Goal: Information Seeking & Learning: Learn about a topic

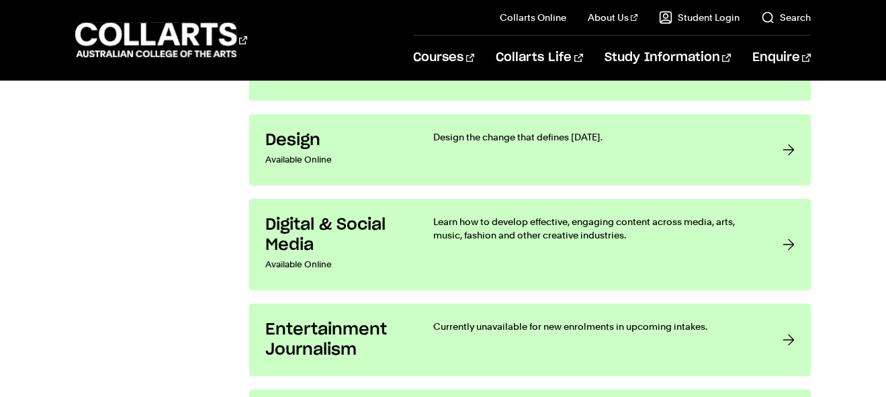
scroll to position [1170, 0]
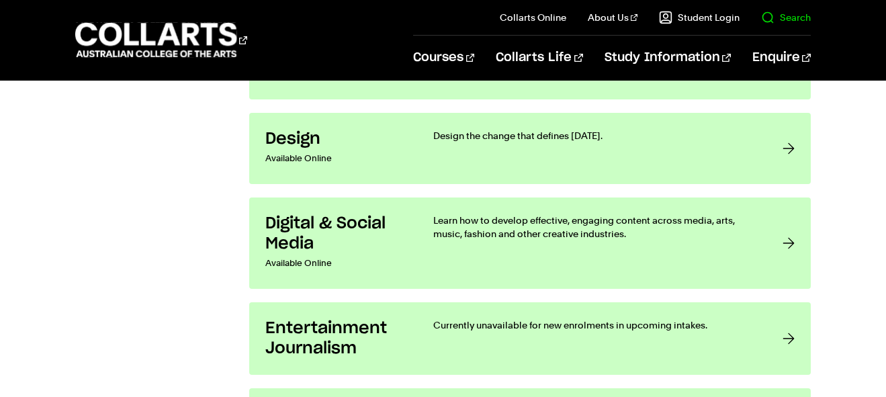
click at [787, 15] on link "Search" at bounding box center [786, 17] width 50 height 13
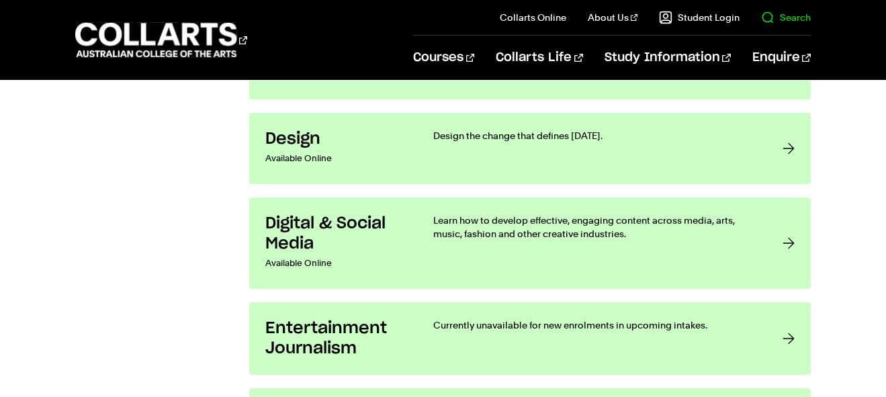
scroll to position [0, 0]
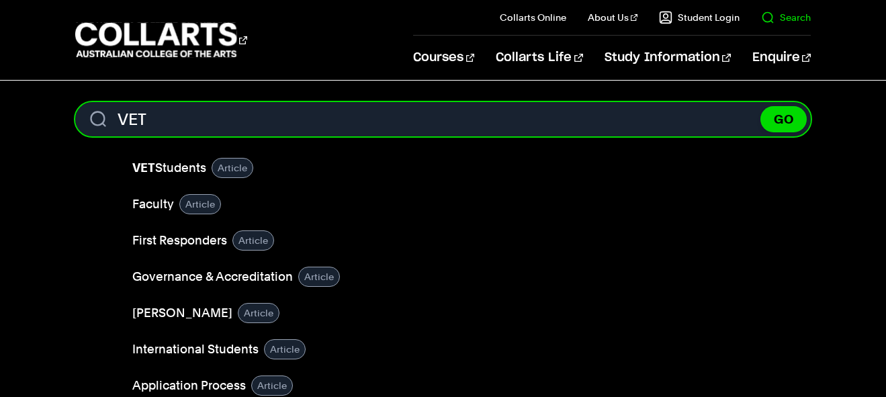
type input "VET"
click at [760, 106] on button "GO" at bounding box center [783, 119] width 46 height 26
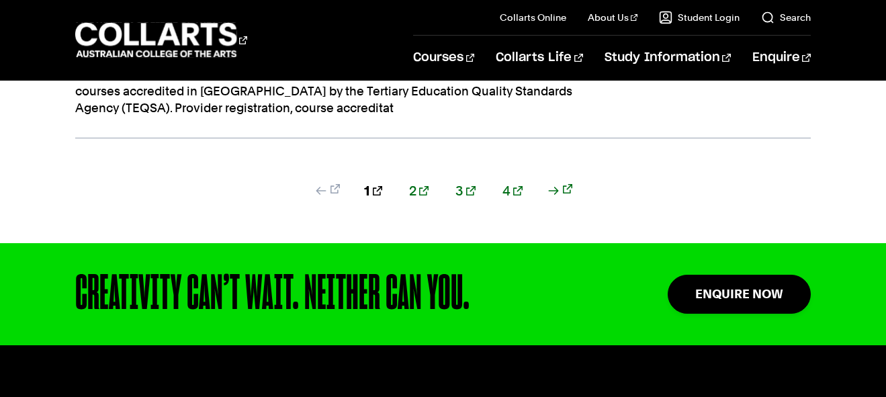
scroll to position [1511, 0]
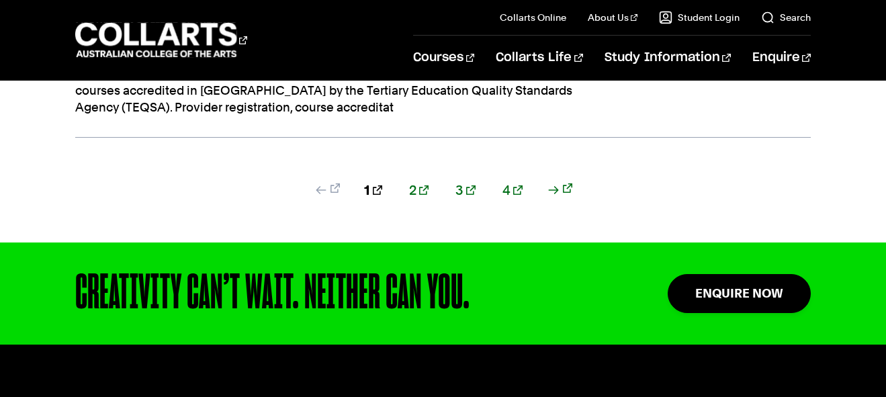
click at [502, 187] on link "4" at bounding box center [512, 190] width 20 height 19
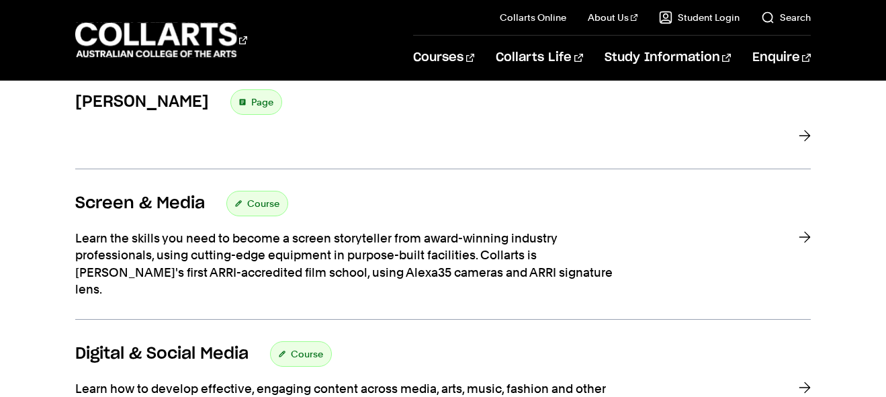
scroll to position [908, 0]
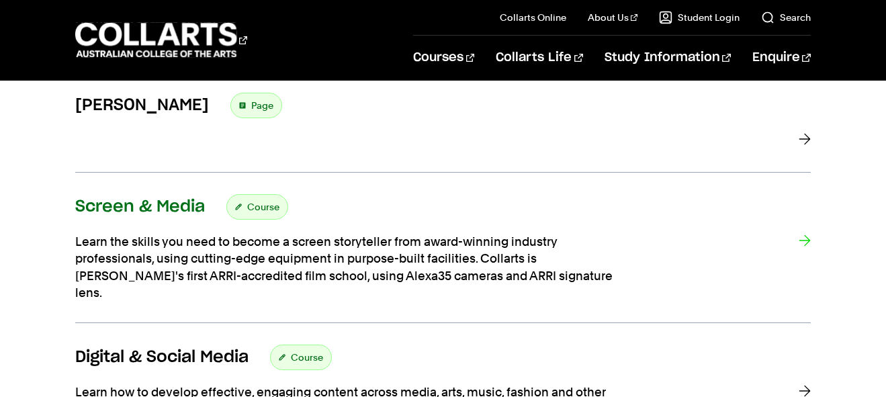
click at [263, 204] on span "Course" at bounding box center [263, 206] width 32 height 19
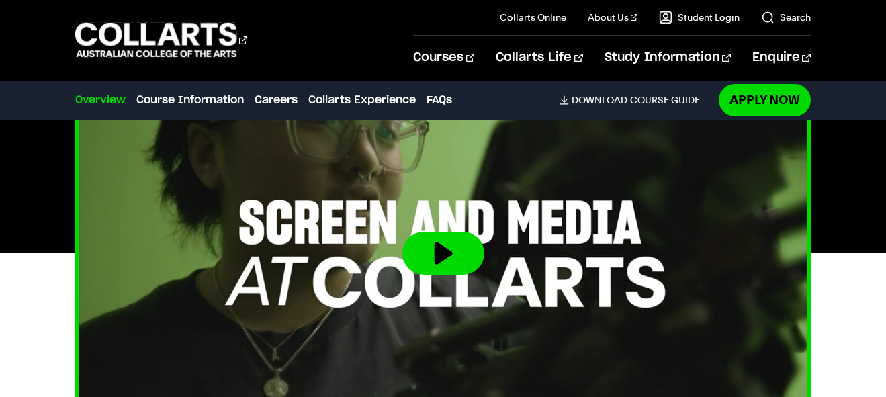
scroll to position [455, 0]
